Goal: Information Seeking & Learning: Learn about a topic

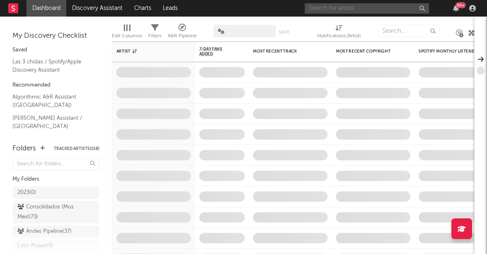
click at [342, 9] on input "text" at bounding box center [367, 8] width 124 height 10
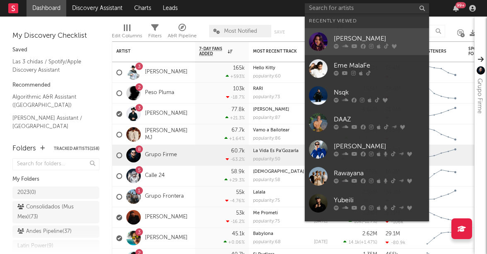
click at [318, 36] on div at bounding box center [318, 41] width 19 height 19
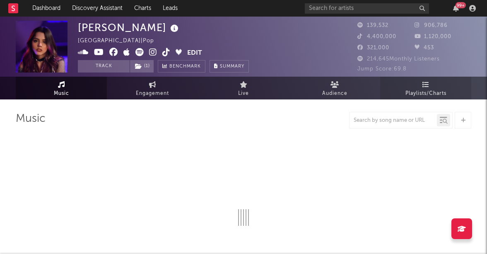
select select "6m"
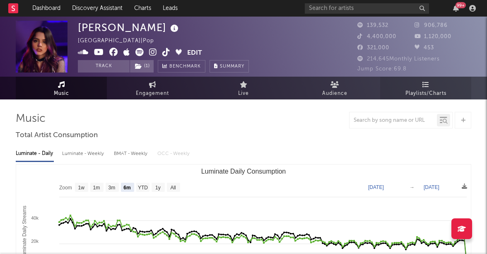
click at [415, 83] on link "Playlists/Charts" at bounding box center [425, 88] width 91 height 23
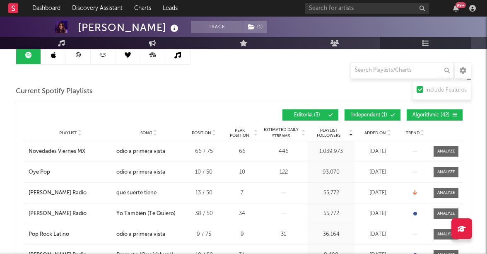
scroll to position [88, 0]
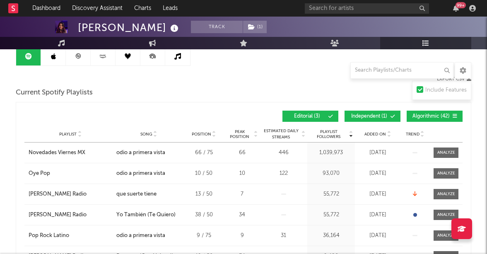
click at [326, 118] on button "Editorial ( 3 )" at bounding box center [310, 116] width 56 height 11
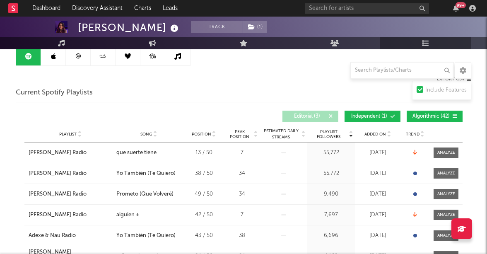
click at [326, 118] on button "Editorial ( 3 )" at bounding box center [310, 116] width 56 height 11
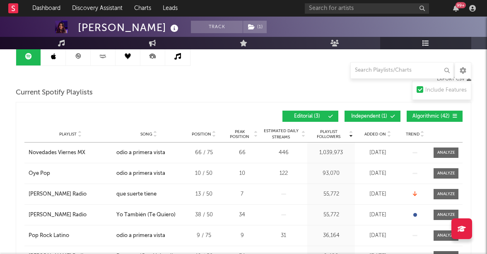
click at [371, 116] on span "Independent ( 1 )" at bounding box center [369, 116] width 38 height 5
click at [418, 117] on span "Algorithmic ( 42 )" at bounding box center [431, 116] width 38 height 5
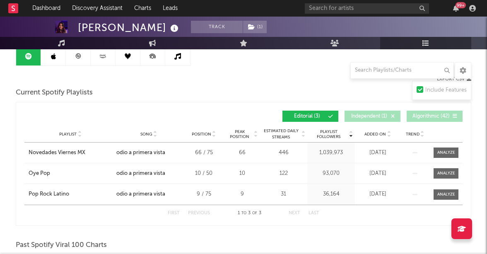
click at [409, 116] on button "Algorithmic ( 42 )" at bounding box center [435, 116] width 56 height 11
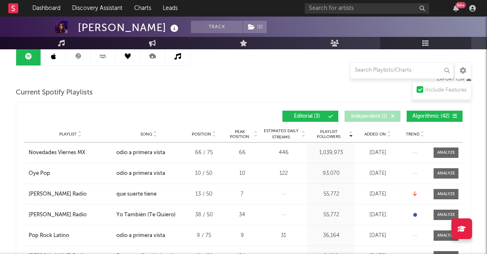
click at [379, 116] on span "Independent ( 1 )" at bounding box center [369, 116] width 38 height 5
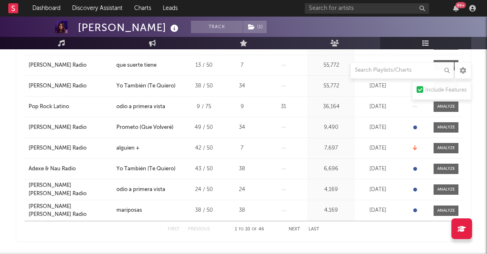
scroll to position [217, 0]
click at [297, 230] on button "Next" at bounding box center [295, 228] width 12 height 5
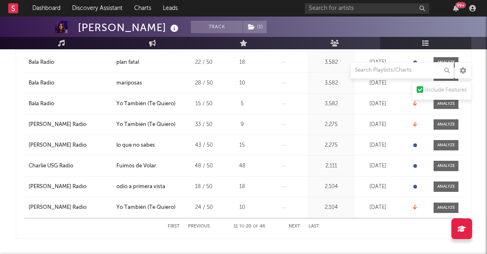
scroll to position [226, 0]
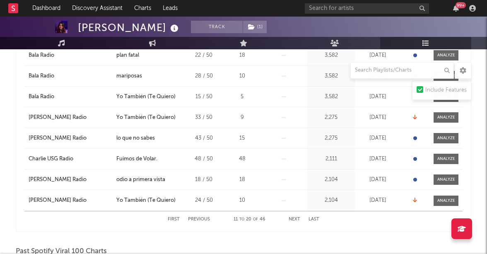
click at [293, 218] on button "Next" at bounding box center [295, 219] width 12 height 5
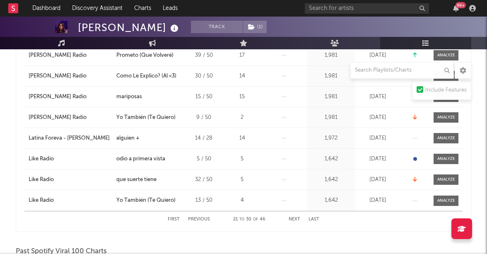
click at [293, 218] on button "Next" at bounding box center [295, 219] width 12 height 5
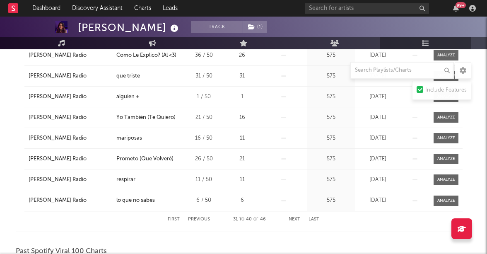
click at [293, 218] on button "Next" at bounding box center [295, 219] width 12 height 5
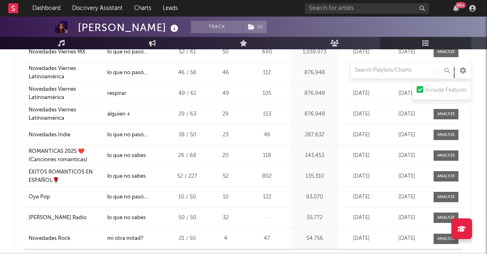
scroll to position [816, 0]
